Goal: Complete application form

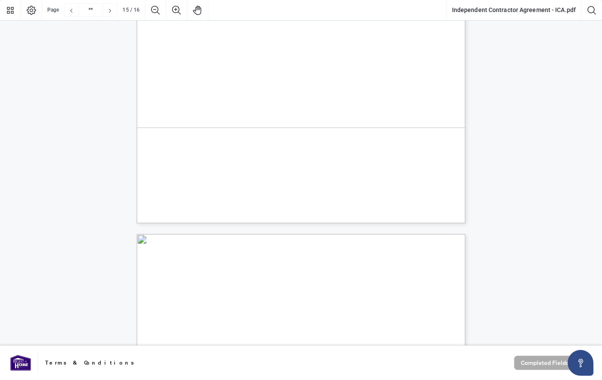
type input "**"
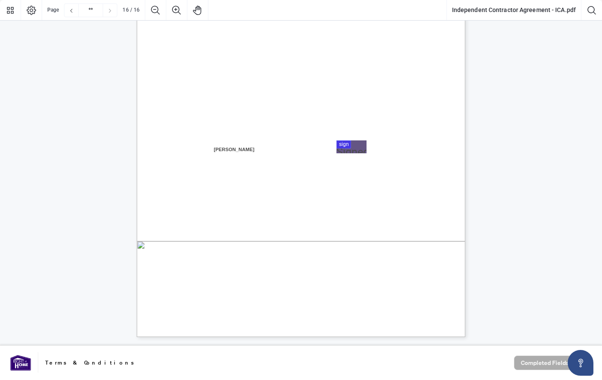
scroll to position [6663, 0]
click at [237, 134] on span "Broker of Record" at bounding box center [216, 134] width 42 height 8
click at [345, 144] on div at bounding box center [301, 173] width 602 height 346
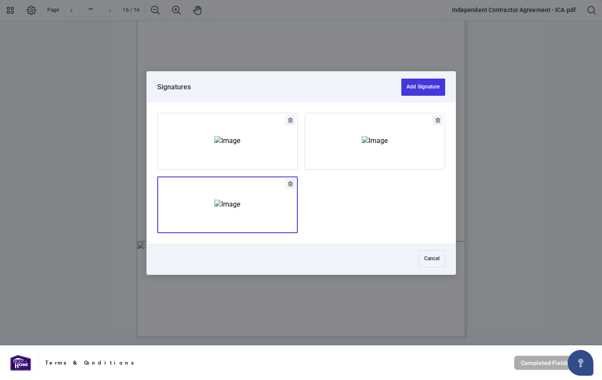
click at [240, 205] on img "Add Signature" at bounding box center [228, 204] width 26 height 9
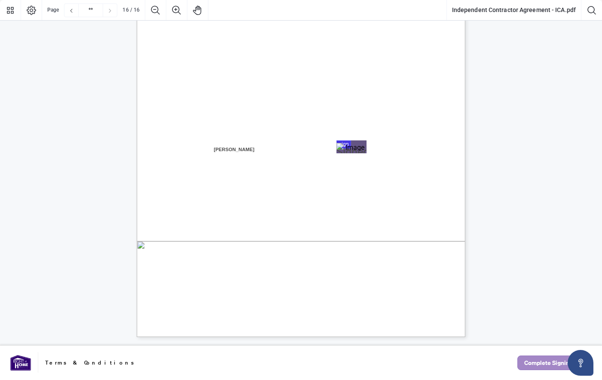
click at [534, 367] on span "Complete Signing" at bounding box center [549, 363] width 49 height 14
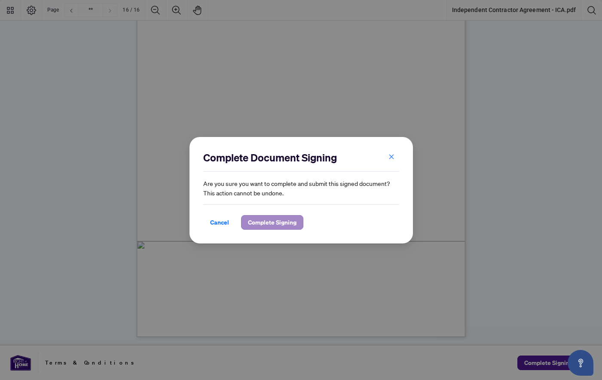
click at [276, 225] on span "Complete Signing" at bounding box center [272, 223] width 49 height 14
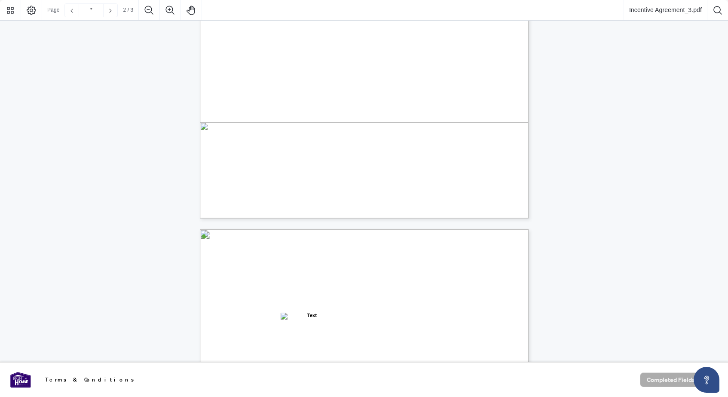
type input "*"
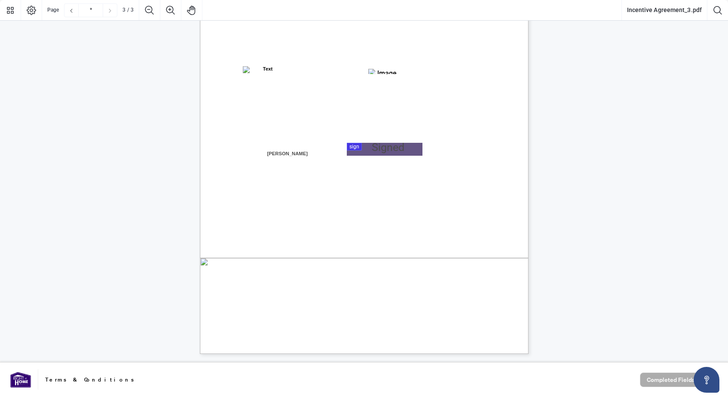
scroll to position [974, 0]
click at [383, 145] on div at bounding box center [364, 181] width 728 height 362
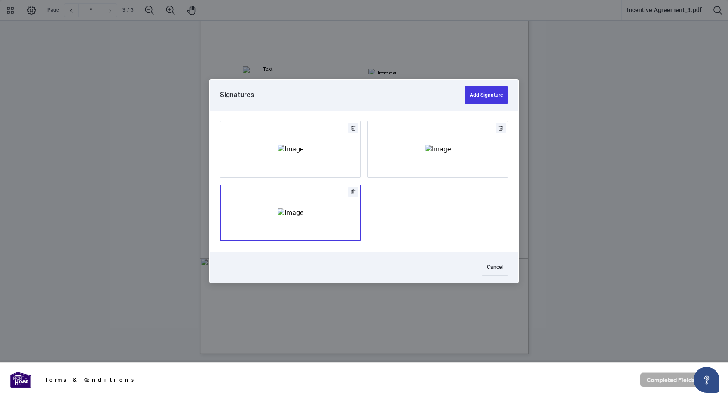
click at [304, 213] on img "Add Signature" at bounding box center [291, 212] width 26 height 9
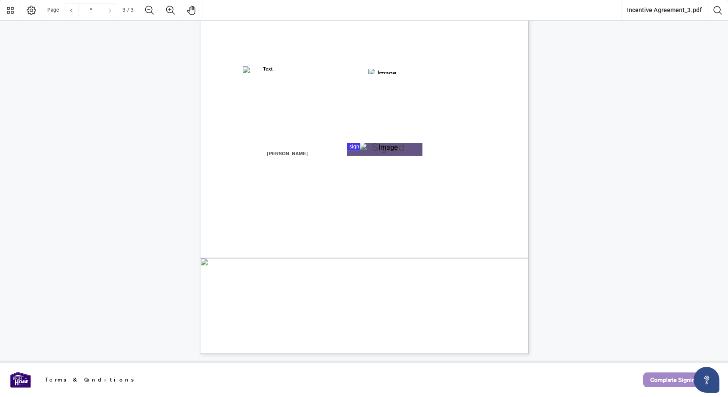
click at [668, 378] on span "Complete Signing" at bounding box center [674, 380] width 49 height 14
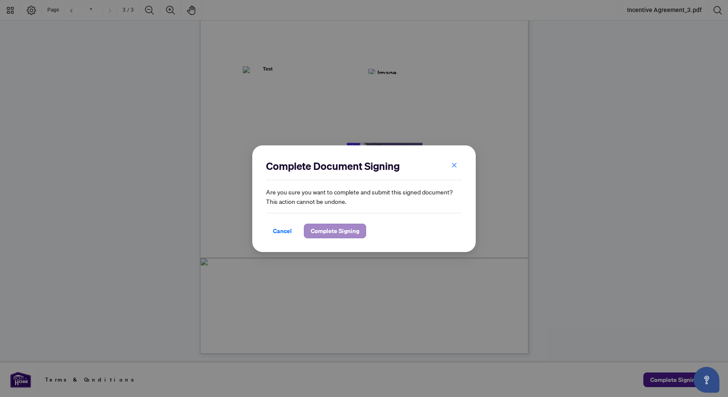
click at [338, 233] on span "Complete Signing" at bounding box center [335, 231] width 49 height 14
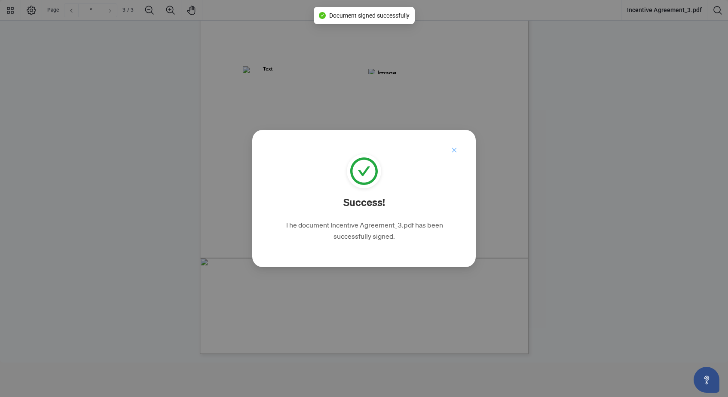
click at [454, 150] on icon "close" at bounding box center [454, 150] width 6 height 6
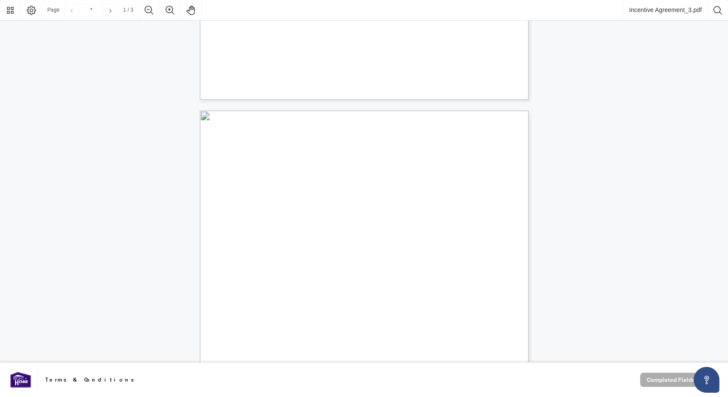
scroll to position [734, 0]
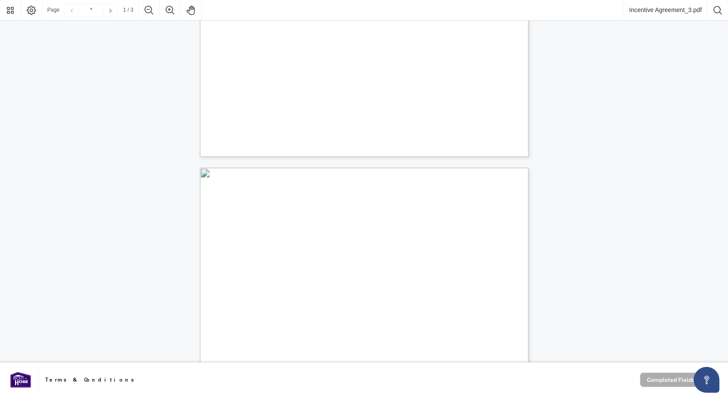
type input "*"
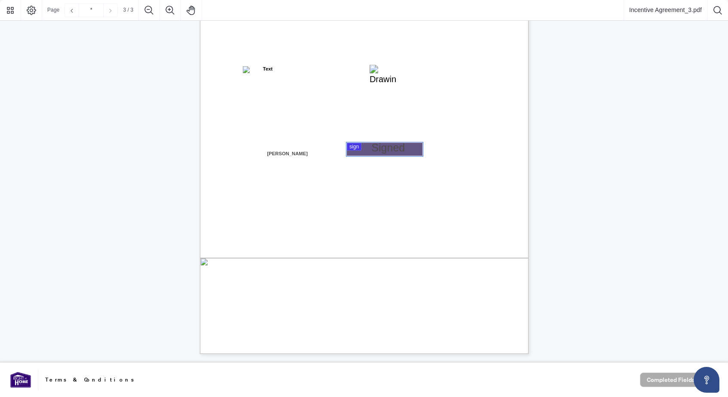
click at [382, 152] on div at bounding box center [364, 181] width 728 height 362
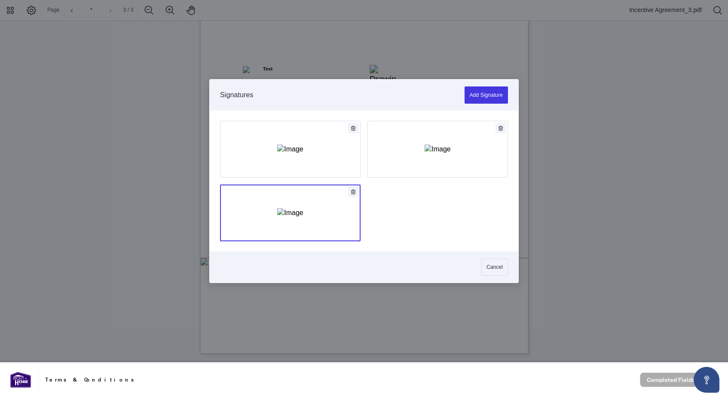
click at [288, 208] on img "Add Signature" at bounding box center [290, 212] width 26 height 9
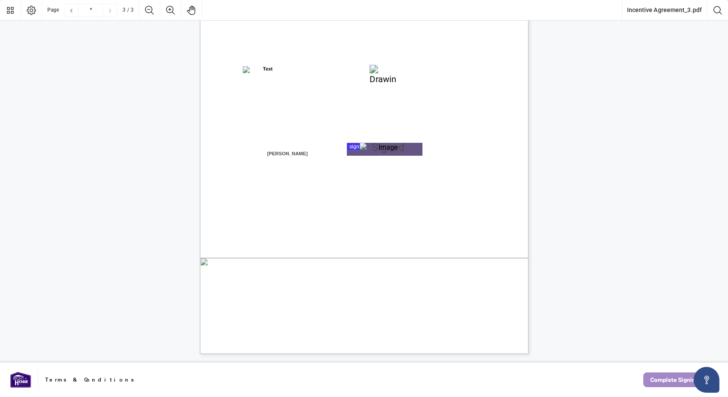
click at [664, 380] on span "Complete Signing" at bounding box center [674, 380] width 49 height 14
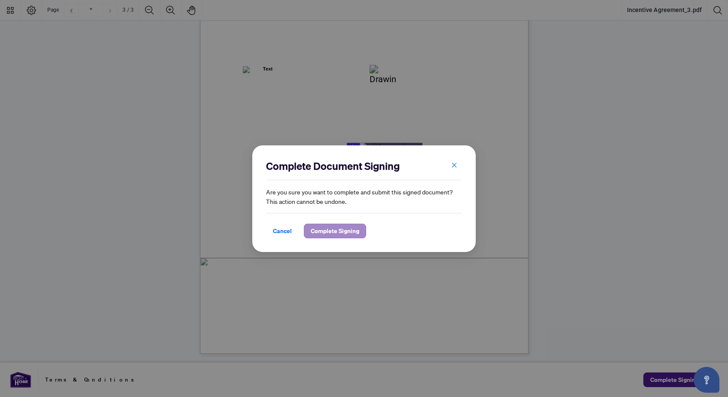
click at [344, 224] on span "Complete Signing" at bounding box center [335, 231] width 49 height 14
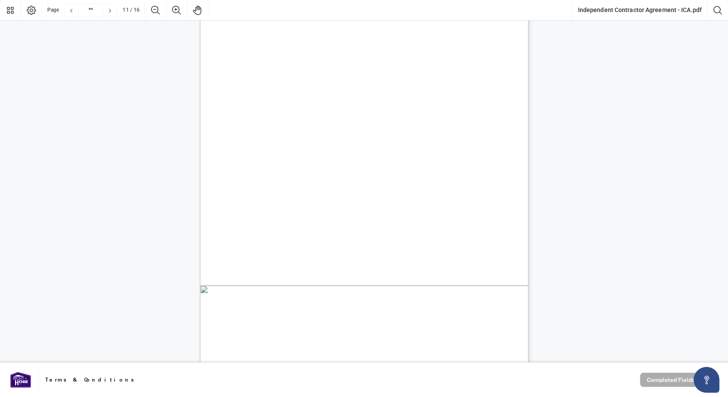
scroll to position [4439, 0]
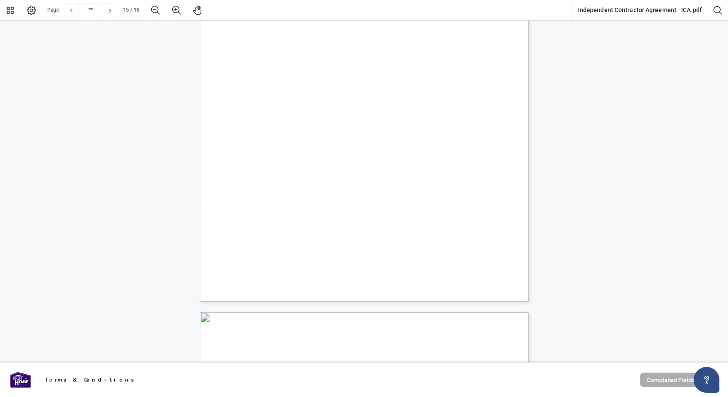
type input "**"
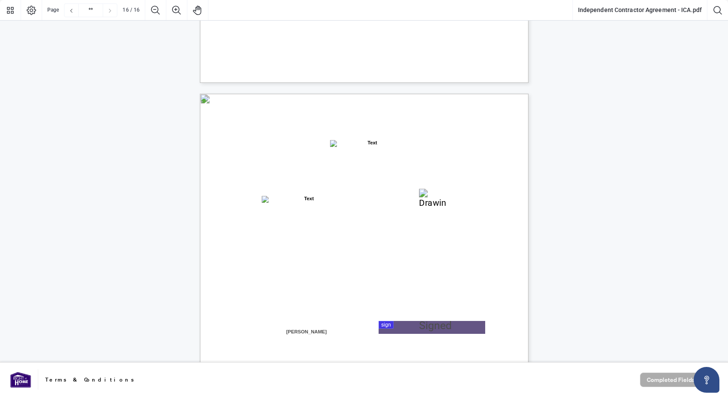
scroll to position [6482, 0]
click at [385, 329] on div at bounding box center [364, 181] width 728 height 363
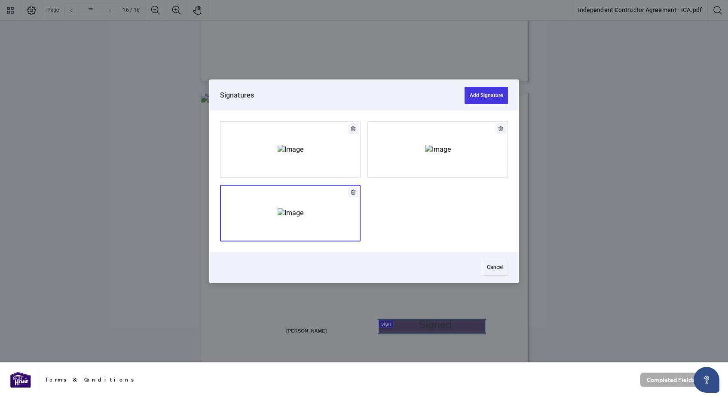
click at [278, 209] on img "Add Signature" at bounding box center [291, 213] width 26 height 9
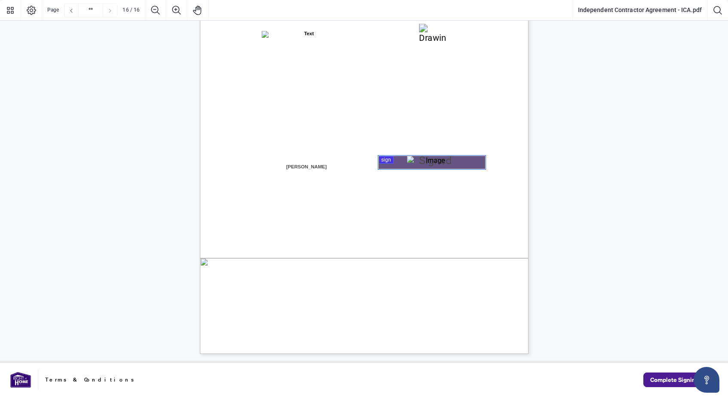
scroll to position [6646, 0]
click at [654, 381] on span "Complete Signing" at bounding box center [674, 380] width 49 height 14
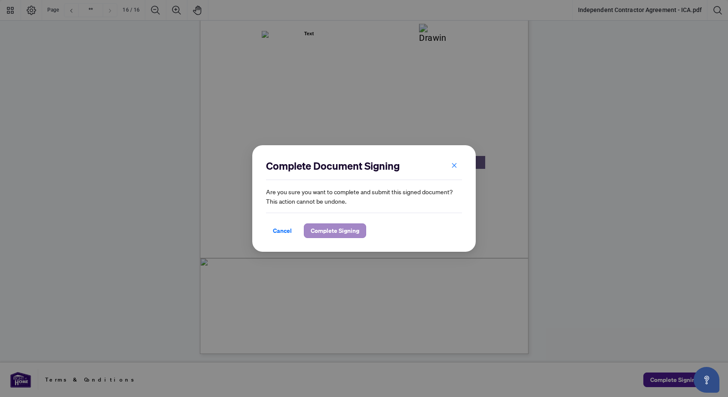
click at [350, 227] on span "Complete Signing" at bounding box center [335, 231] width 49 height 14
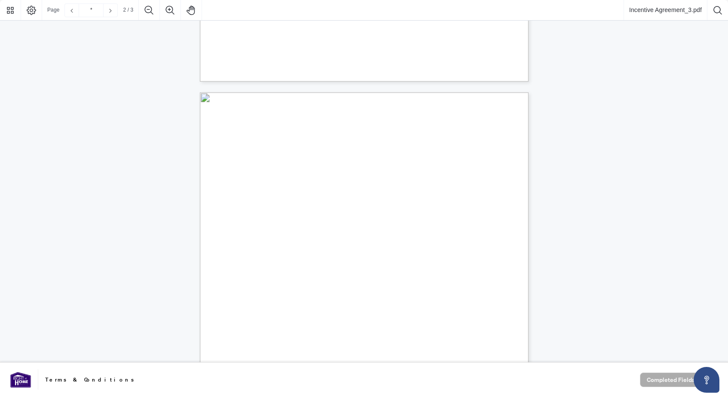
type input "*"
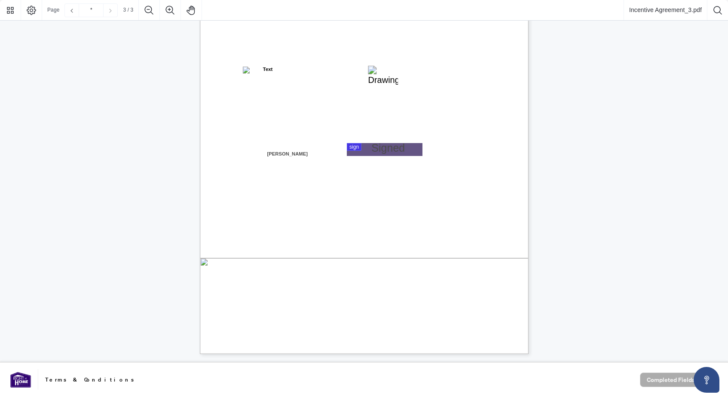
scroll to position [974, 0]
click at [318, 156] on span "Name: ______________________________" at bounding box center [274, 156] width 89 height 7
click at [356, 147] on div at bounding box center [364, 181] width 728 height 363
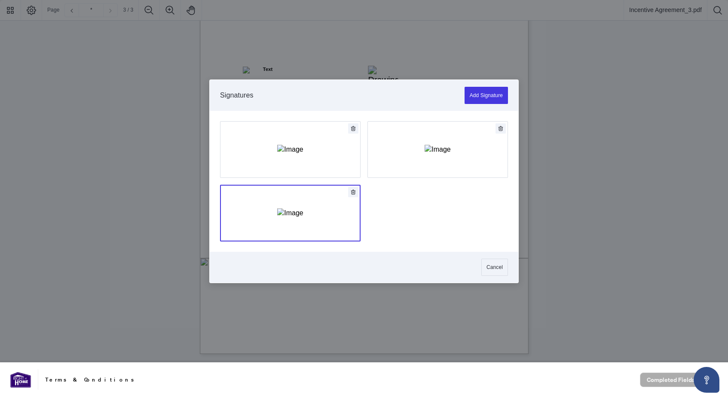
click at [303, 217] on img "Add Signature" at bounding box center [290, 213] width 26 height 9
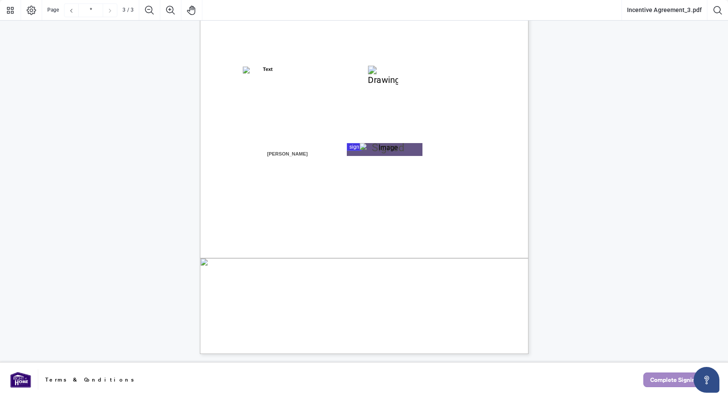
click at [655, 377] on span "Complete Signing" at bounding box center [674, 380] width 49 height 14
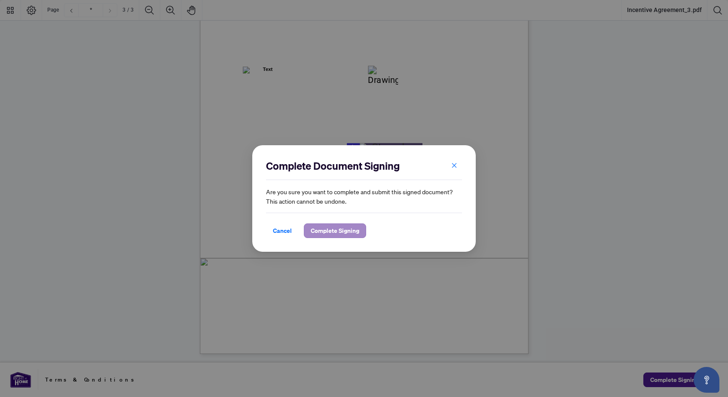
click at [342, 232] on span "Complete Signing" at bounding box center [335, 231] width 49 height 14
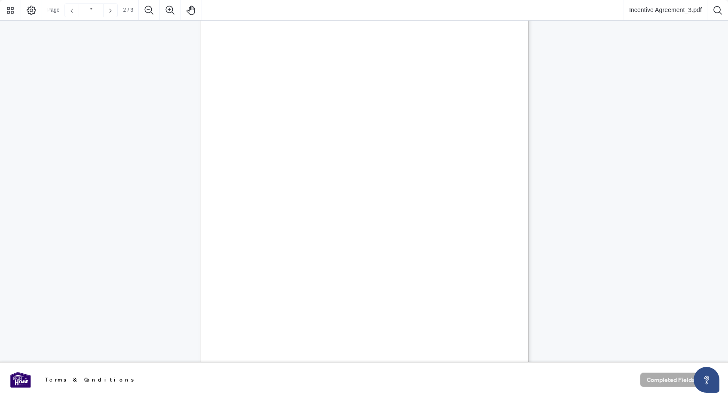
type input "*"
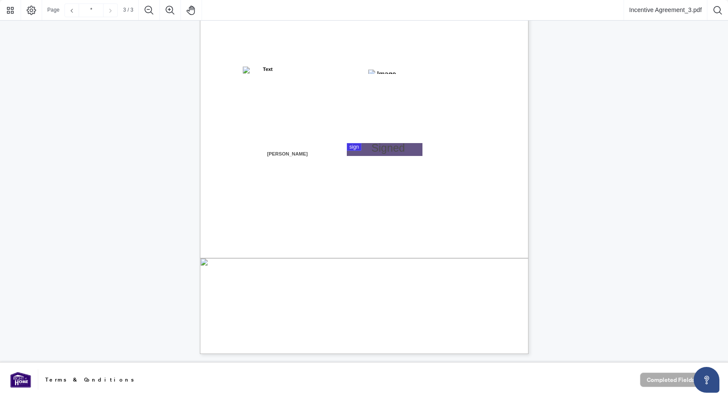
scroll to position [975, 0]
click at [386, 150] on div at bounding box center [364, 181] width 728 height 363
click at [666, 373] on button "Complete Signing" at bounding box center [681, 380] width 74 height 15
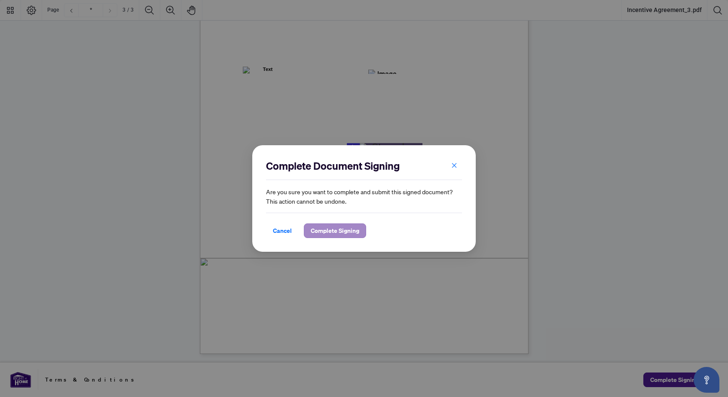
click at [341, 227] on span "Complete Signing" at bounding box center [335, 231] width 49 height 14
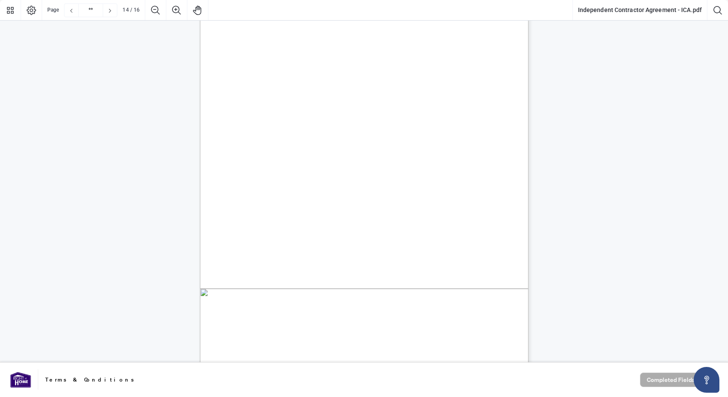
type input "**"
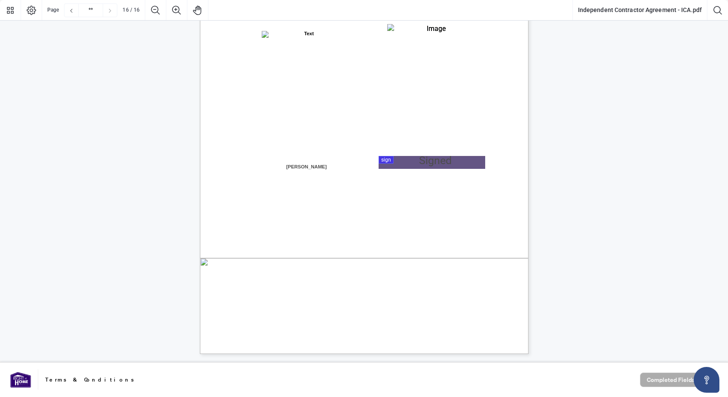
scroll to position [6646, 0]
click at [424, 161] on div at bounding box center [364, 181] width 728 height 363
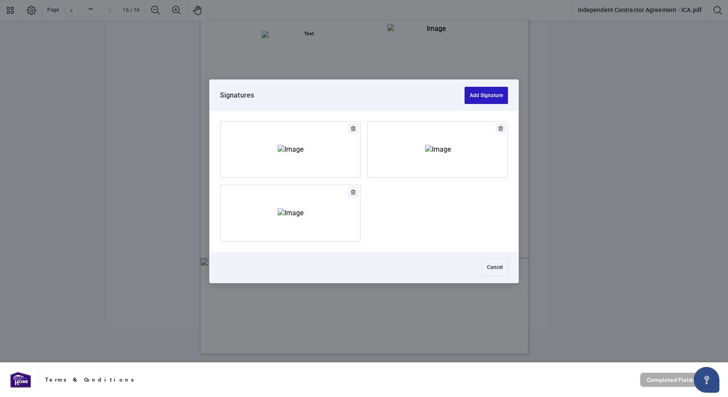
click at [483, 94] on button "Add Signature" at bounding box center [486, 95] width 43 height 17
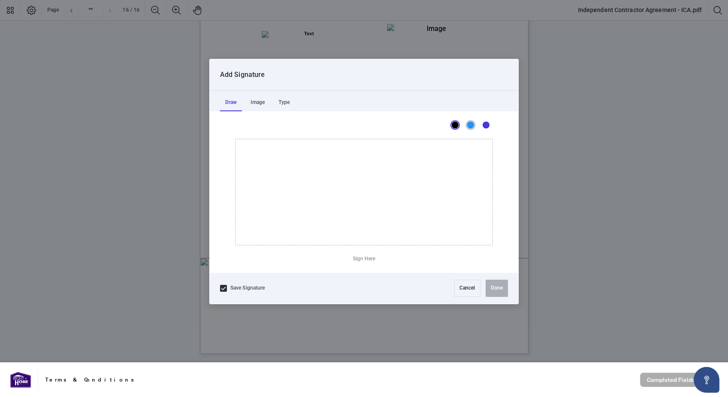
click at [469, 126] on div "Blue" at bounding box center [470, 125] width 7 height 7
drag, startPoint x: 315, startPoint y: 199, endPoint x: 295, endPoint y: 225, distance: 32.2
click at [351, 256] on button "Clear Signature" at bounding box center [364, 259] width 43 height 14
drag, startPoint x: 328, startPoint y: 199, endPoint x: 330, endPoint y: 193, distance: 6.8
click at [353, 257] on button "Clear Signature" at bounding box center [364, 259] width 43 height 14
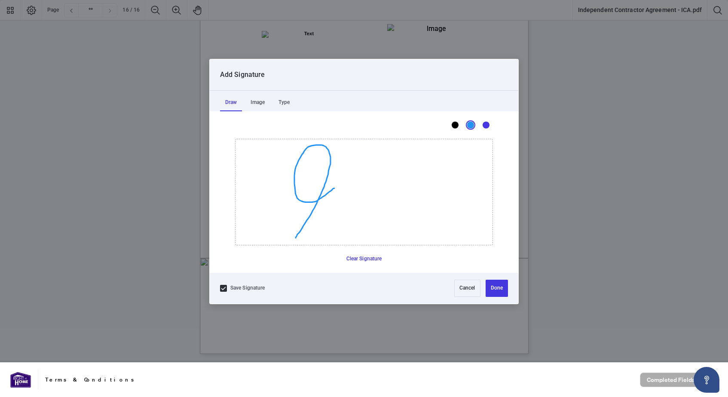
drag, startPoint x: 334, startPoint y: 188, endPoint x: 296, endPoint y: 238, distance: 62.8
drag, startPoint x: 352, startPoint y: 150, endPoint x: 339, endPoint y: 200, distance: 51.6
drag, startPoint x: 382, startPoint y: 151, endPoint x: 405, endPoint y: 221, distance: 74.0
drag, startPoint x: 357, startPoint y: 197, endPoint x: 424, endPoint y: 195, distance: 67.1
click at [373, 255] on button "Clear Signature" at bounding box center [364, 259] width 43 height 14
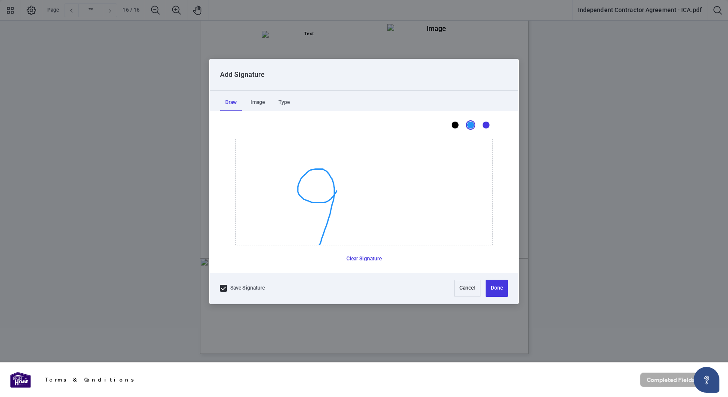
drag, startPoint x: 337, startPoint y: 191, endPoint x: 319, endPoint y: 247, distance: 58.9
click at [319, 247] on div "This is a canvas for drawing using a mouse or touch input. Clear Signature" at bounding box center [364, 206] width 258 height 134
drag, startPoint x: 349, startPoint y: 167, endPoint x: 342, endPoint y: 206, distance: 39.7
drag, startPoint x: 379, startPoint y: 170, endPoint x: 400, endPoint y: 221, distance: 54.8
drag, startPoint x: 356, startPoint y: 205, endPoint x: 412, endPoint y: 203, distance: 55.9
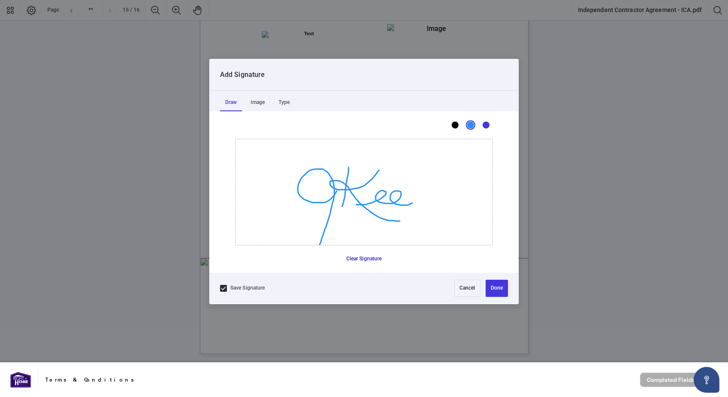
click at [358, 258] on button "Clear Signature" at bounding box center [364, 259] width 43 height 14
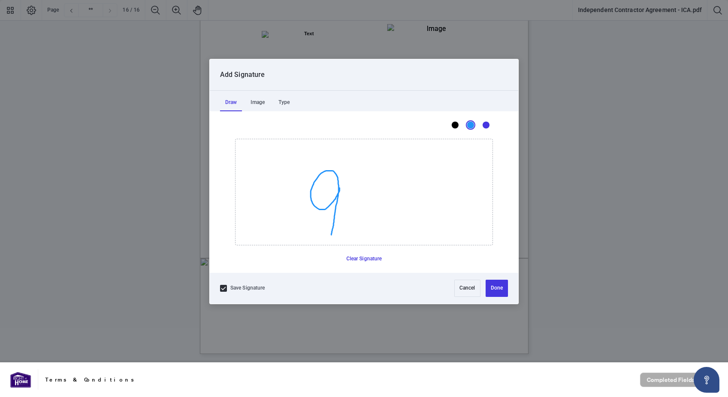
drag, startPoint x: 340, startPoint y: 188, endPoint x: 331, endPoint y: 233, distance: 46.0
drag, startPoint x: 353, startPoint y: 172, endPoint x: 347, endPoint y: 216, distance: 44.7
drag, startPoint x: 374, startPoint y: 170, endPoint x: 393, endPoint y: 222, distance: 55.1
drag, startPoint x: 354, startPoint y: 210, endPoint x: 399, endPoint y: 209, distance: 45.2
click at [374, 260] on button "Clear Signature" at bounding box center [364, 259] width 43 height 14
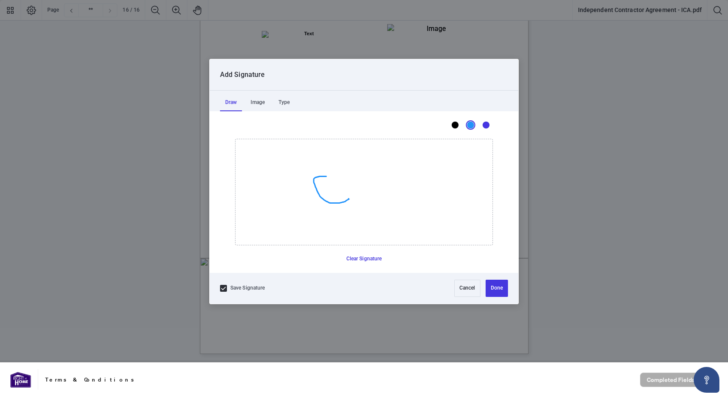
drag, startPoint x: 349, startPoint y: 199, endPoint x: 327, endPoint y: 176, distance: 31.6
click at [356, 257] on button "Clear Signature" at bounding box center [364, 259] width 43 height 14
drag, startPoint x: 345, startPoint y: 198, endPoint x: 349, endPoint y: 171, distance: 27.8
click at [353, 258] on button "Clear Signature" at bounding box center [364, 259] width 43 height 14
drag, startPoint x: 346, startPoint y: 198, endPoint x: 342, endPoint y: 239, distance: 41.0
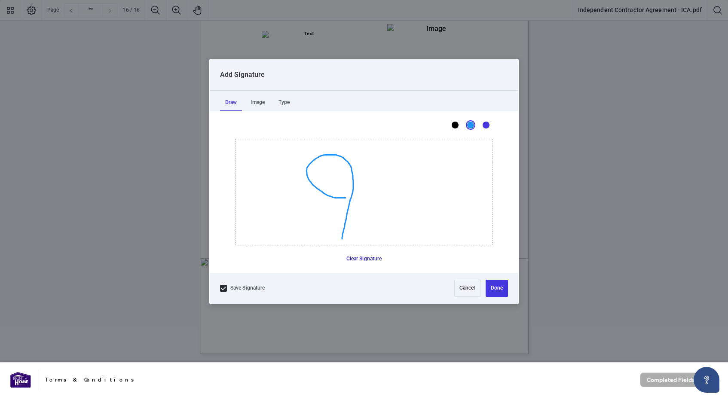
click at [349, 259] on button "Clear Signature" at bounding box center [364, 259] width 43 height 14
drag, startPoint x: 344, startPoint y: 203, endPoint x: 335, endPoint y: 249, distance: 46.5
click at [335, 249] on div "This is a canvas for drawing using a mouse or touch input. Clear Signature" at bounding box center [364, 206] width 258 height 134
click at [345, 257] on button "Clear Signature" at bounding box center [364, 259] width 43 height 14
drag, startPoint x: 343, startPoint y: 199, endPoint x: 318, endPoint y: 236, distance: 44.6
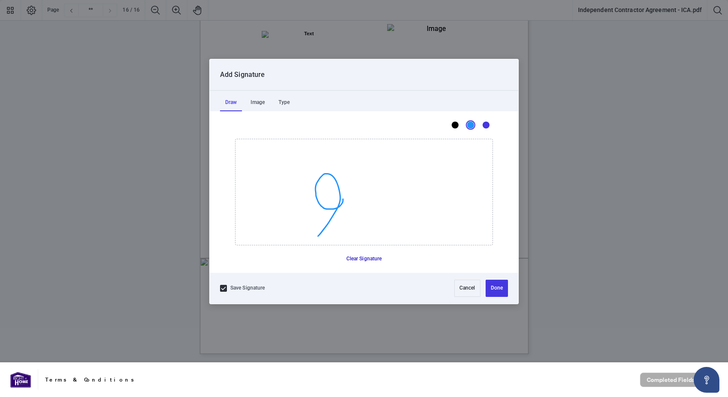
click at [357, 259] on button "Clear Signature" at bounding box center [364, 259] width 43 height 14
drag, startPoint x: 349, startPoint y: 194, endPoint x: 335, endPoint y: 224, distance: 32.1
click at [345, 258] on button "Clear Signature" at bounding box center [364, 259] width 43 height 14
drag, startPoint x: 347, startPoint y: 185, endPoint x: 314, endPoint y: 246, distance: 69.7
click at [314, 246] on div "This is a canvas for drawing using a mouse or touch input. Clear Signature" at bounding box center [364, 206] width 258 height 134
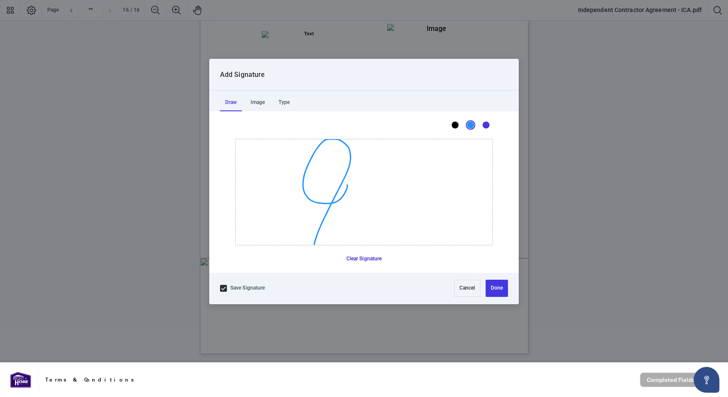
click at [350, 260] on button "Clear Signature" at bounding box center [364, 259] width 43 height 14
drag, startPoint x: 346, startPoint y: 199, endPoint x: 327, endPoint y: 238, distance: 43.1
drag, startPoint x: 360, startPoint y: 154, endPoint x: 353, endPoint y: 202, distance: 47.9
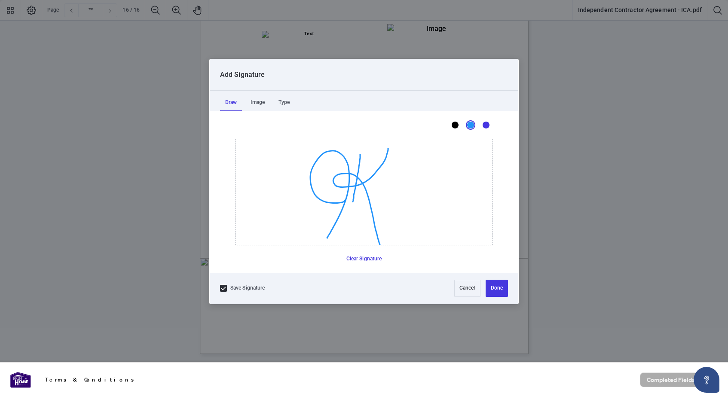
drag, startPoint x: 388, startPoint y: 148, endPoint x: 380, endPoint y: 244, distance: 95.8
drag, startPoint x: 365, startPoint y: 199, endPoint x: 424, endPoint y: 194, distance: 58.7
click at [494, 284] on button "Done" at bounding box center [497, 288] width 22 height 17
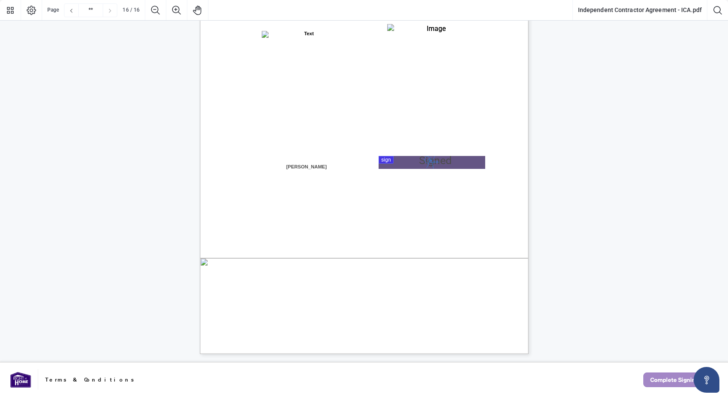
click at [652, 380] on span "Complete Signing" at bounding box center [674, 380] width 49 height 14
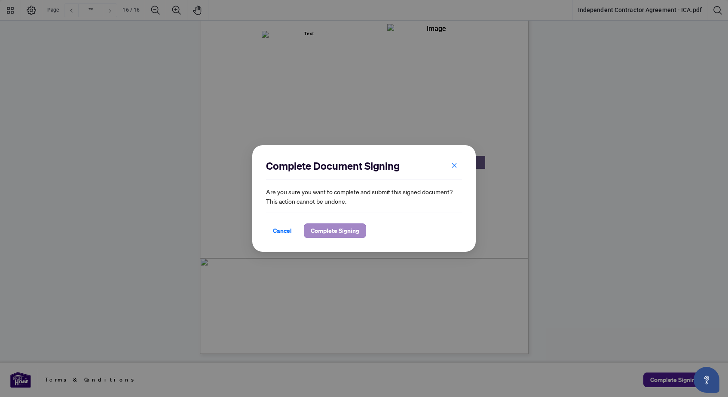
click at [352, 228] on span "Complete Signing" at bounding box center [335, 231] width 49 height 14
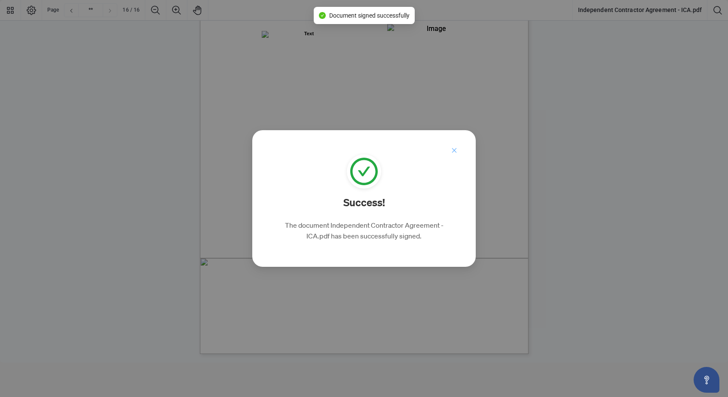
click at [457, 152] on icon "close" at bounding box center [454, 150] width 6 height 6
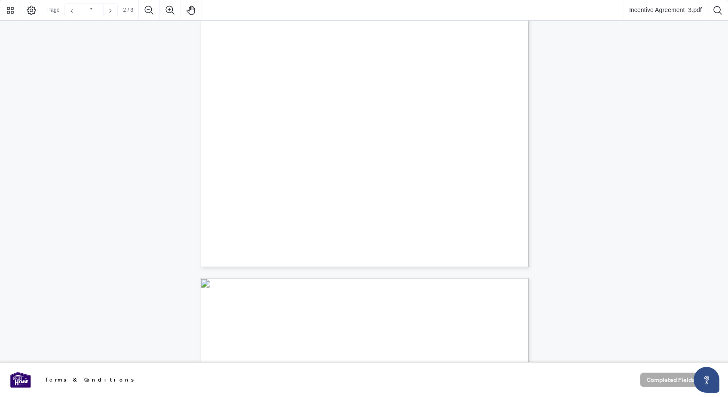
type input "*"
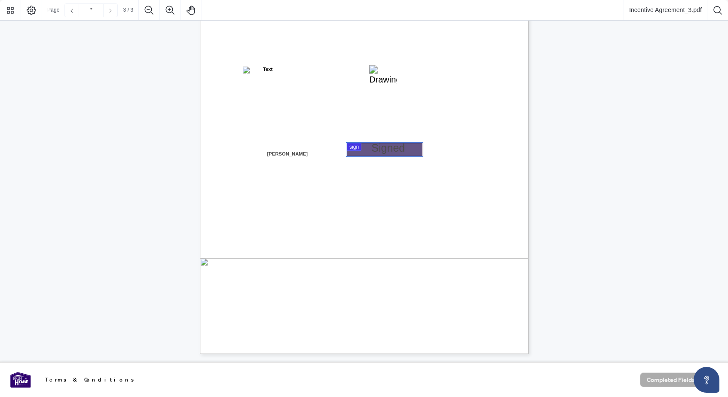
click at [400, 151] on div at bounding box center [364, 181] width 728 height 363
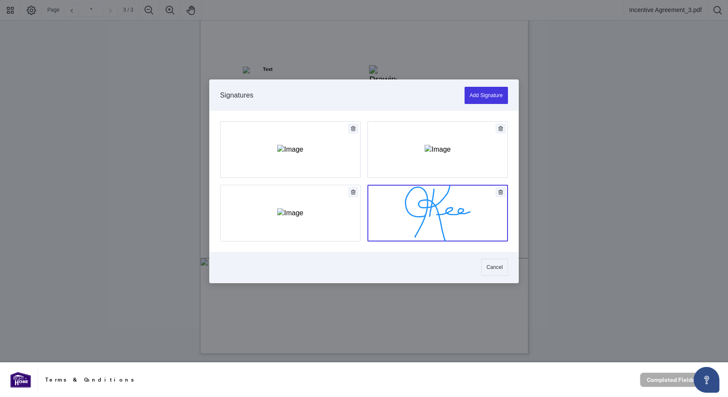
click at [409, 190] on button "Add Signature" at bounding box center [438, 213] width 140 height 56
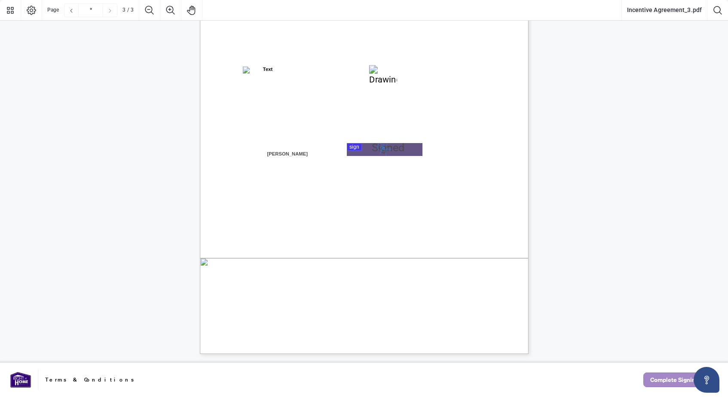
click at [666, 379] on span "Complete Signing" at bounding box center [674, 380] width 49 height 14
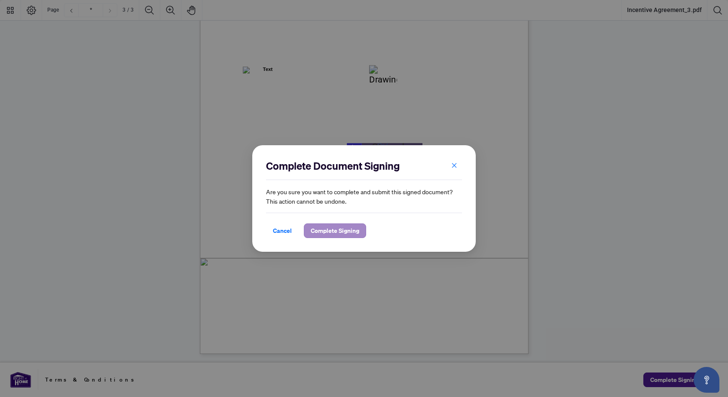
click at [353, 224] on button "Complete Signing" at bounding box center [335, 231] width 62 height 15
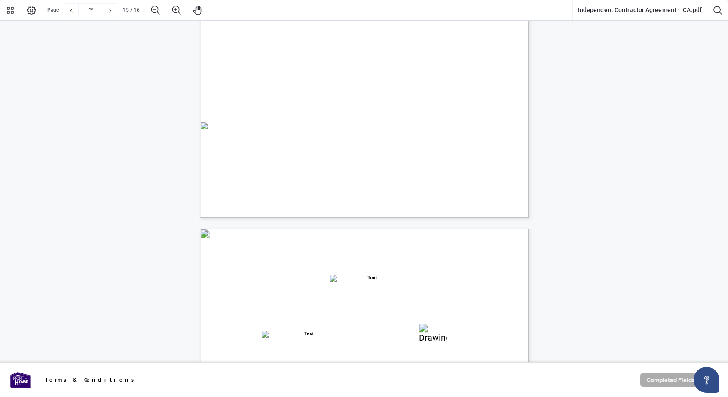
type input "**"
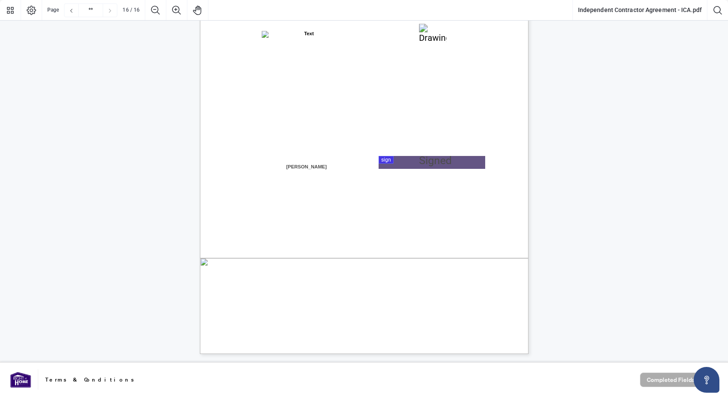
scroll to position [6646, 0]
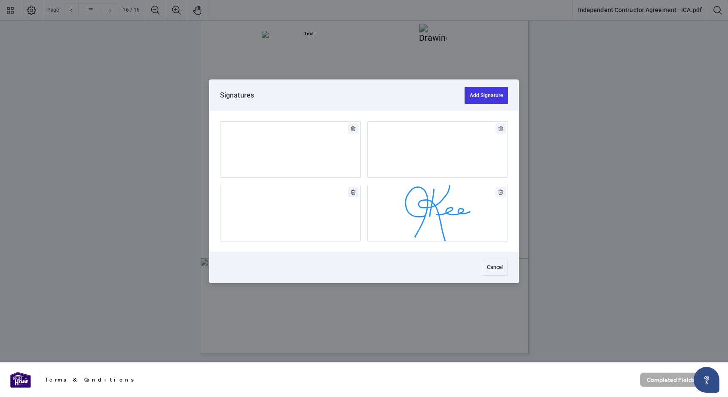
click at [435, 162] on div at bounding box center [364, 181] width 728 height 363
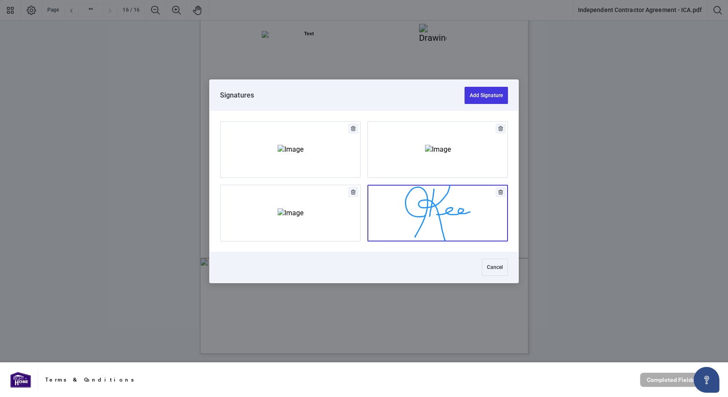
click at [468, 221] on button "Add Signature" at bounding box center [438, 213] width 140 height 56
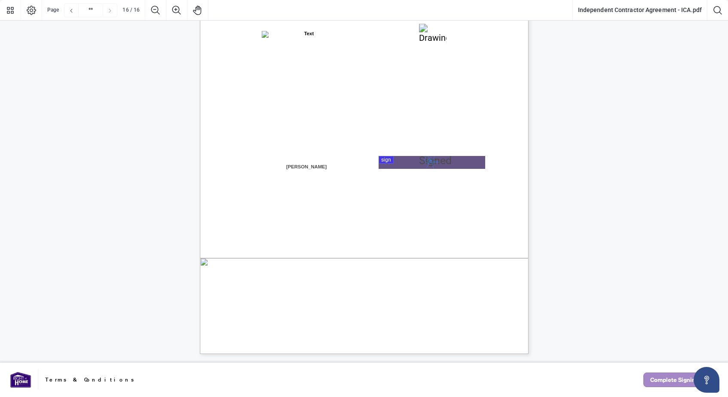
click at [654, 379] on span "Complete Signing" at bounding box center [674, 380] width 49 height 14
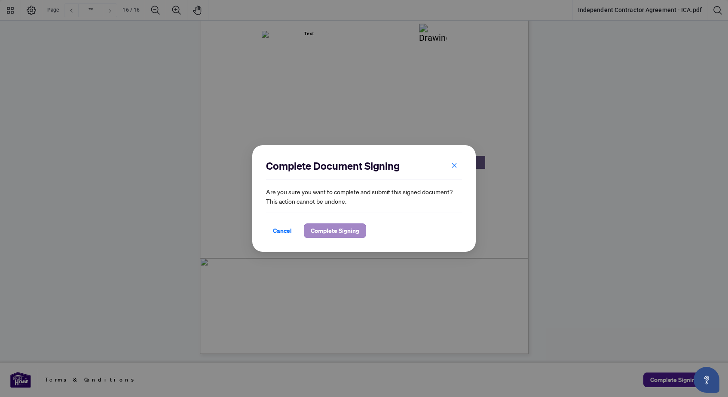
click at [357, 228] on span "Complete Signing" at bounding box center [335, 231] width 49 height 14
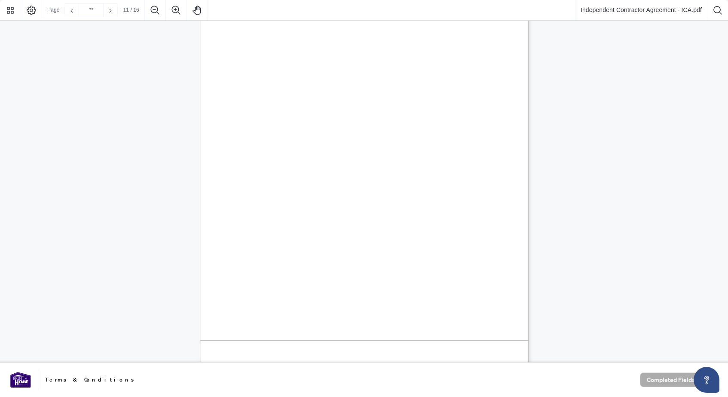
scroll to position [5252, 0]
type input "**"
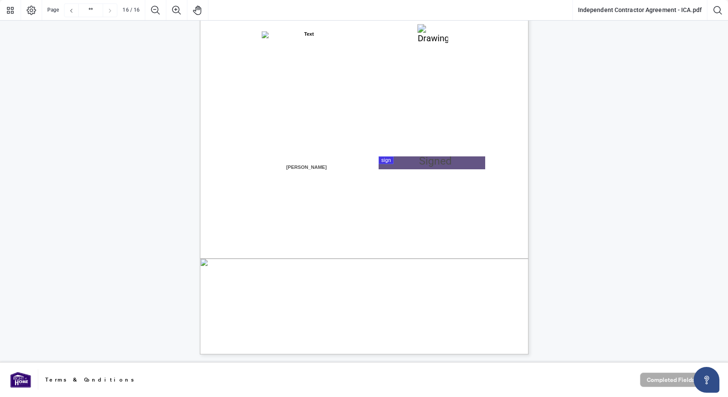
scroll to position [0, 0]
click at [398, 165] on div at bounding box center [364, 181] width 728 height 363
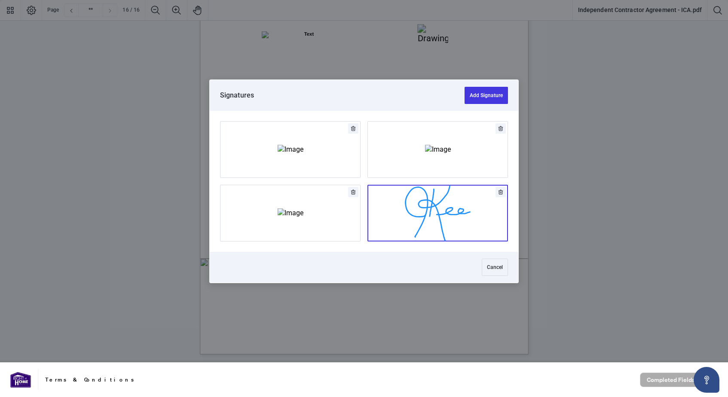
click at [412, 211] on button "Add Signature" at bounding box center [438, 213] width 140 height 56
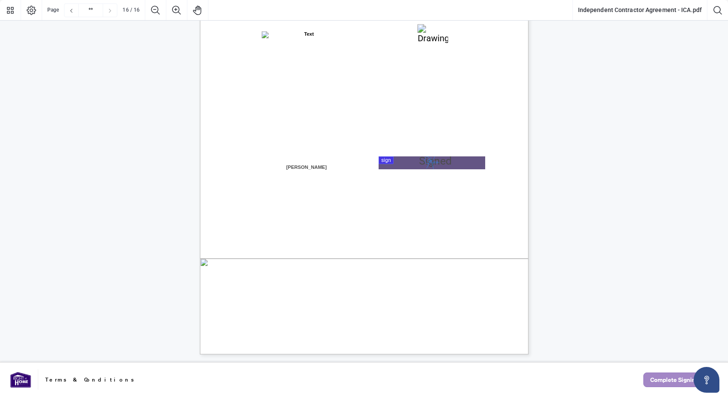
click at [660, 378] on span "Complete Signing" at bounding box center [674, 380] width 49 height 14
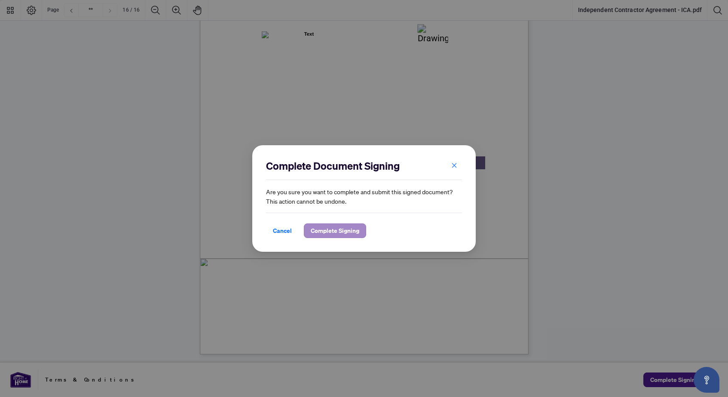
click at [350, 228] on span "Complete Signing" at bounding box center [335, 231] width 49 height 14
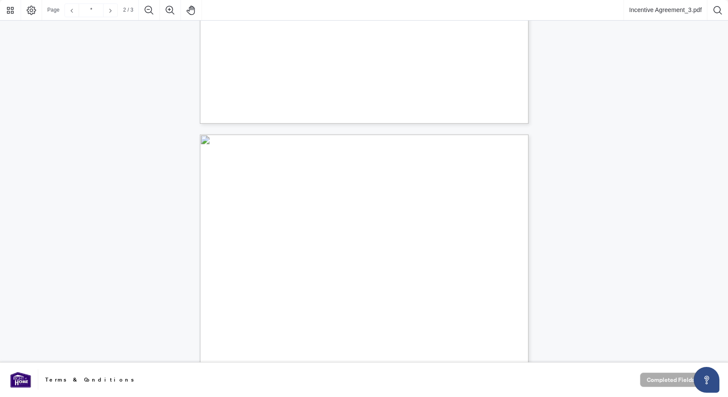
type input "*"
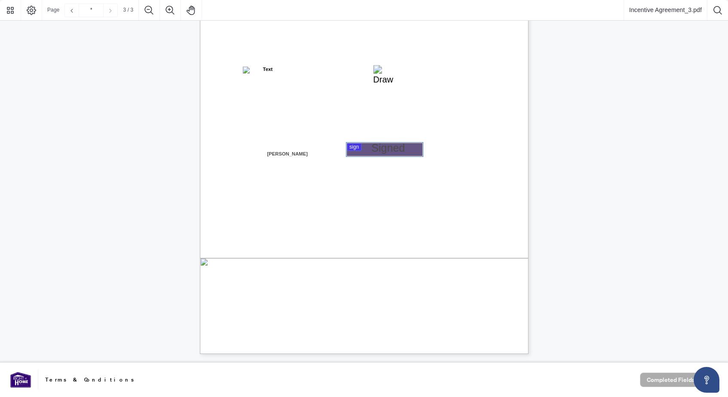
scroll to position [973, 0]
click at [387, 148] on div at bounding box center [364, 181] width 728 height 363
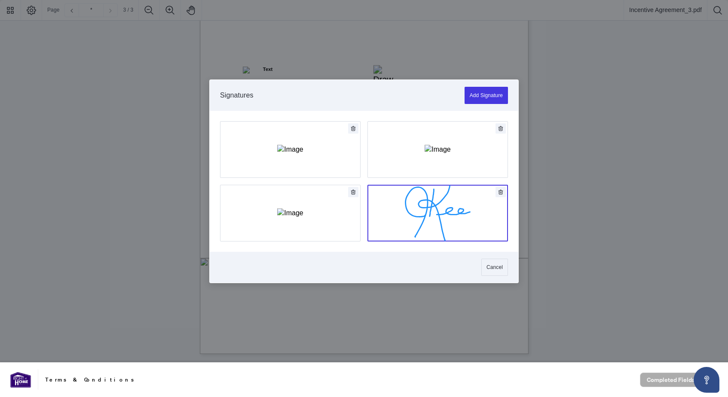
click at [412, 224] on button "Add Signature" at bounding box center [438, 213] width 140 height 56
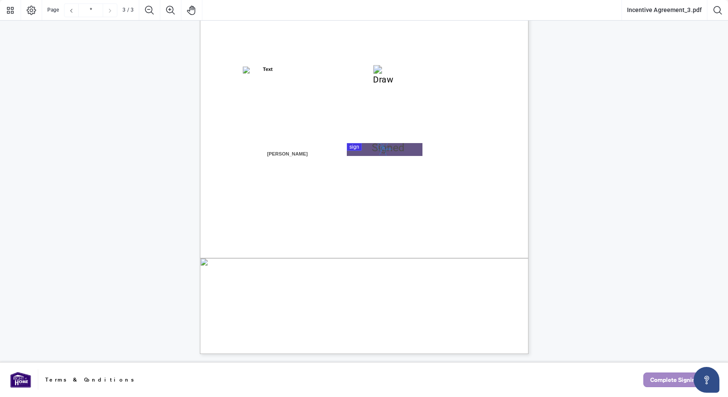
click at [681, 383] on span "Complete Signing" at bounding box center [674, 380] width 49 height 14
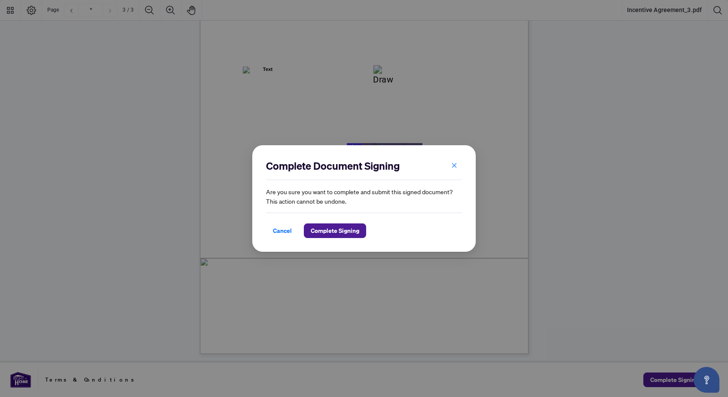
click at [356, 239] on div "Complete Document Signing Are you sure you want to complete and submit this sig…" at bounding box center [364, 198] width 224 height 107
click at [353, 226] on span "Complete Signing" at bounding box center [335, 231] width 49 height 14
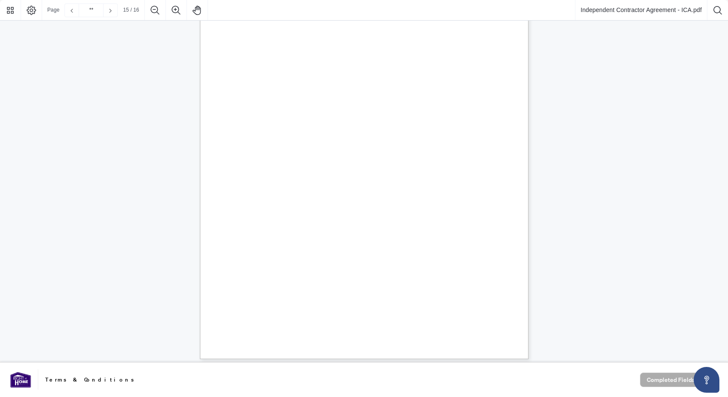
type input "**"
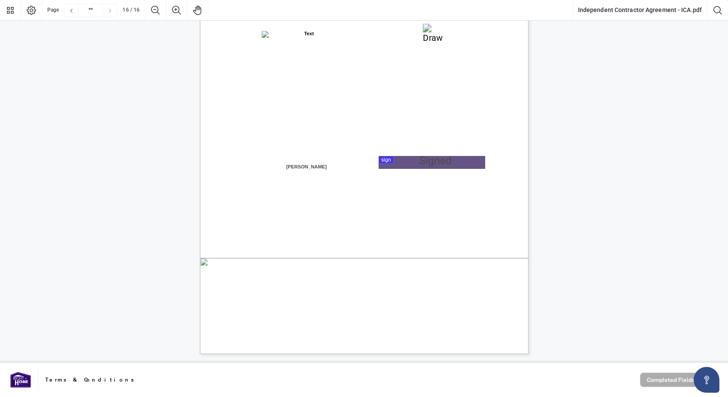
scroll to position [6646, 0]
click at [442, 165] on div at bounding box center [364, 181] width 728 height 363
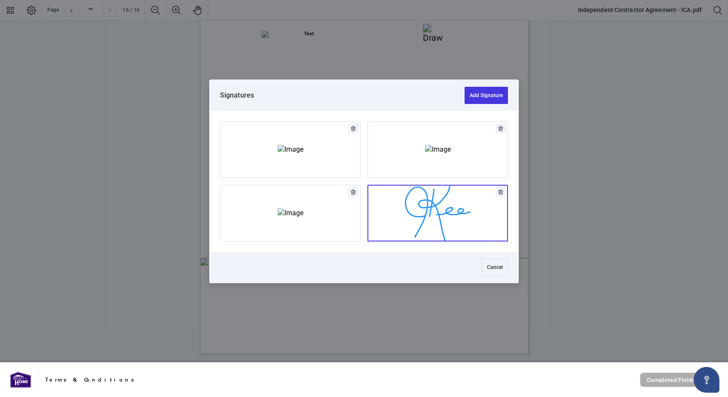
click at [429, 228] on button "Add Signature" at bounding box center [438, 213] width 140 height 56
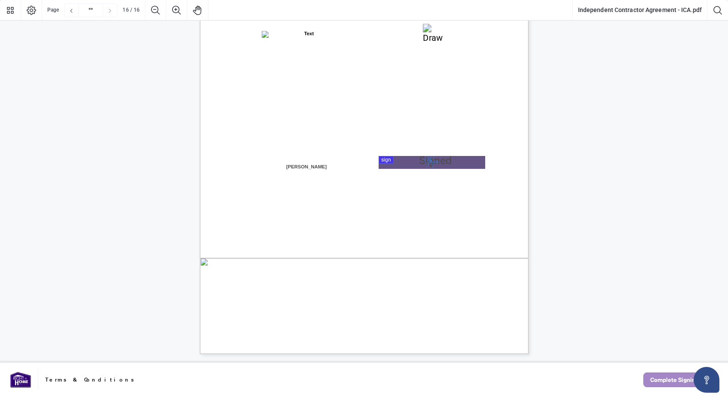
click at [656, 379] on span "Complete Signing" at bounding box center [674, 380] width 49 height 14
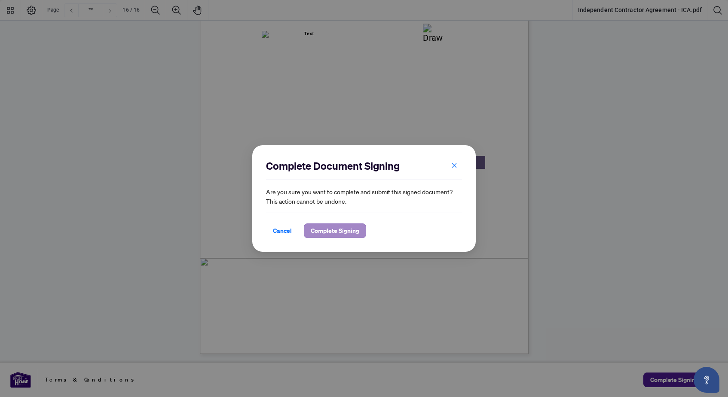
click at [326, 227] on span "Complete Signing" at bounding box center [335, 231] width 49 height 14
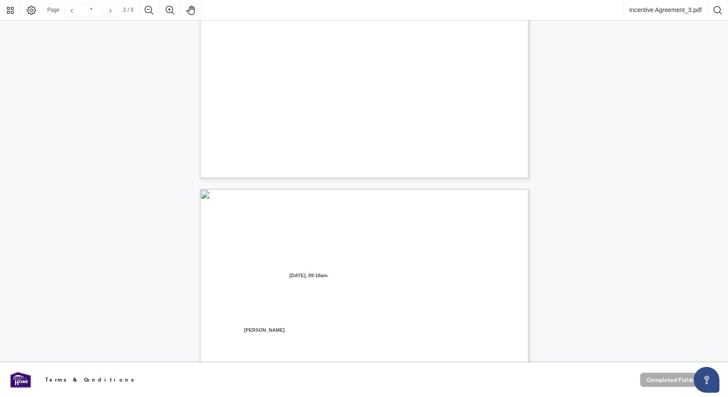
type input "*"
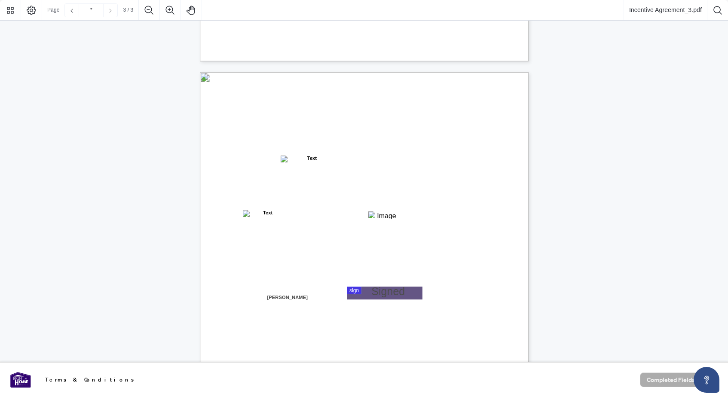
scroll to position [833, 0]
click at [365, 288] on div at bounding box center [364, 181] width 728 height 363
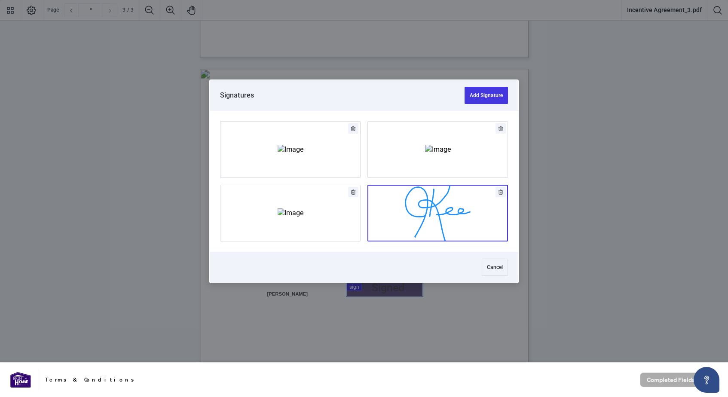
click at [420, 216] on button "Add Signature" at bounding box center [438, 213] width 140 height 56
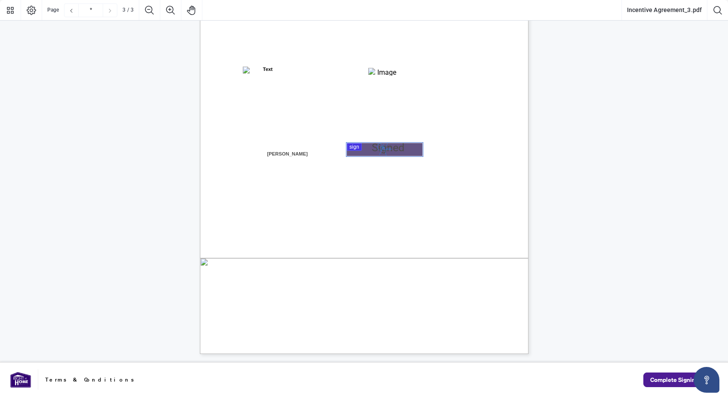
scroll to position [973, 0]
click at [668, 380] on span "Complete Signing" at bounding box center [674, 380] width 49 height 14
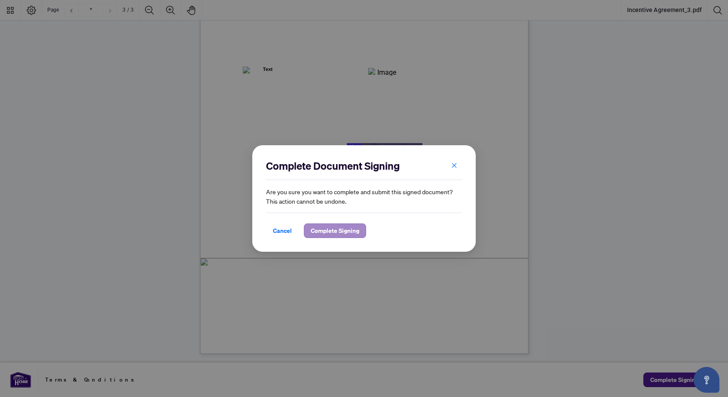
click at [350, 228] on span "Complete Signing" at bounding box center [335, 231] width 49 height 14
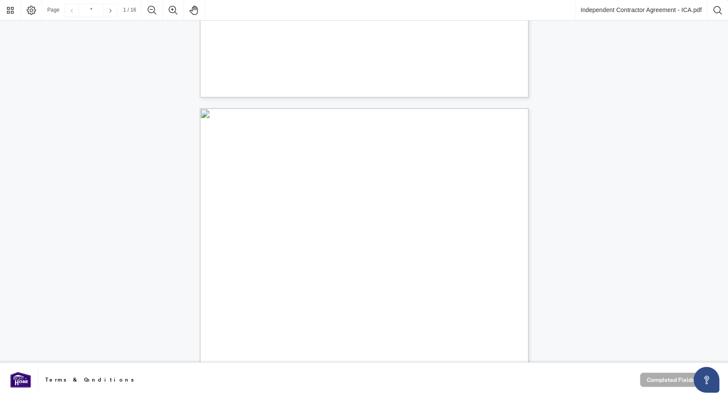
type input "*"
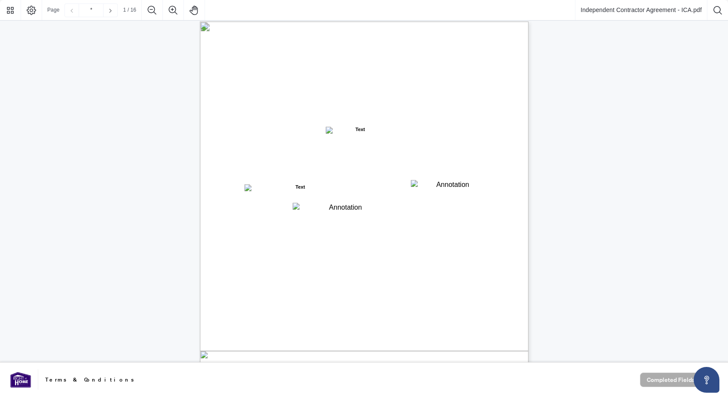
scroll to position [6, 0]
